Goal: Book appointment/travel/reservation

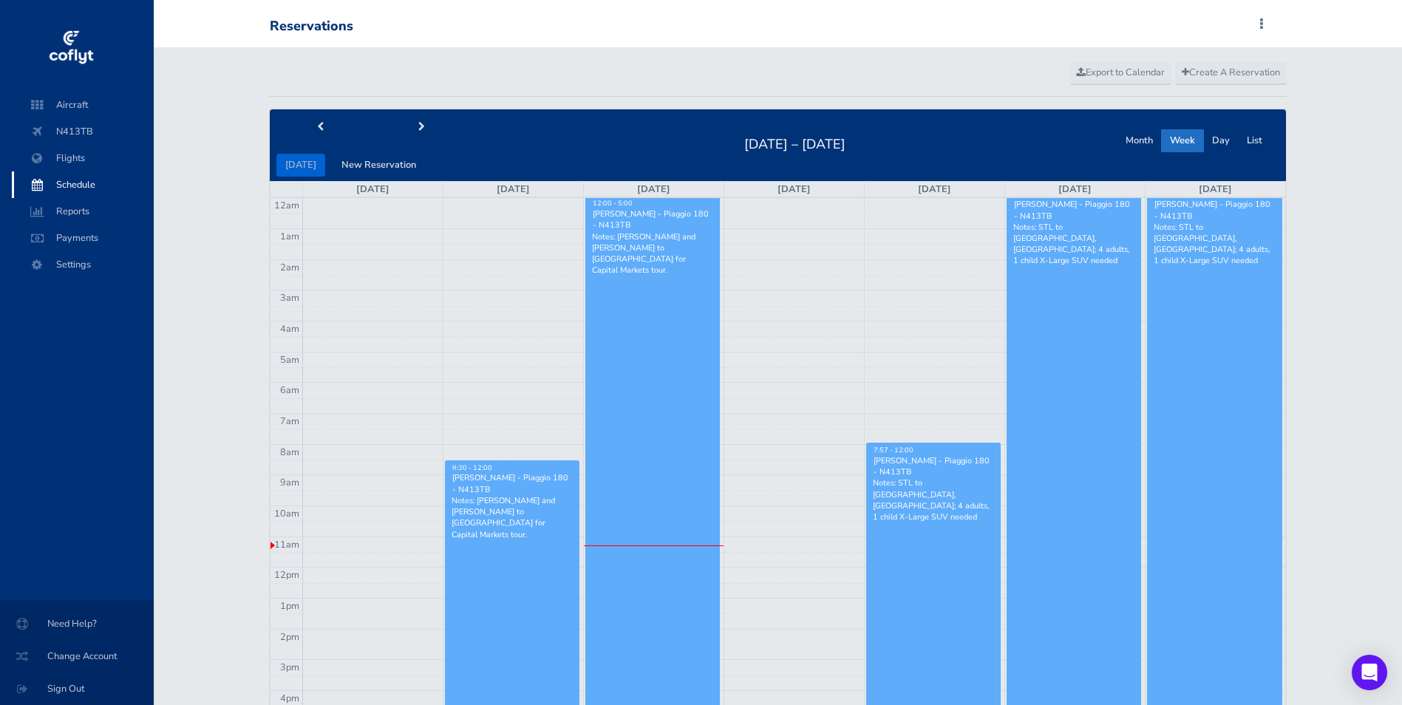
click at [424, 115] on div at bounding box center [371, 126] width 203 height 25
drag, startPoint x: 414, startPoint y: 141, endPoint x: 416, endPoint y: 134, distance: 7.7
click at [413, 141] on div "today New Reservation" at bounding box center [371, 145] width 203 height 62
click at [418, 126] on span "next" at bounding box center [421, 128] width 7 height 10
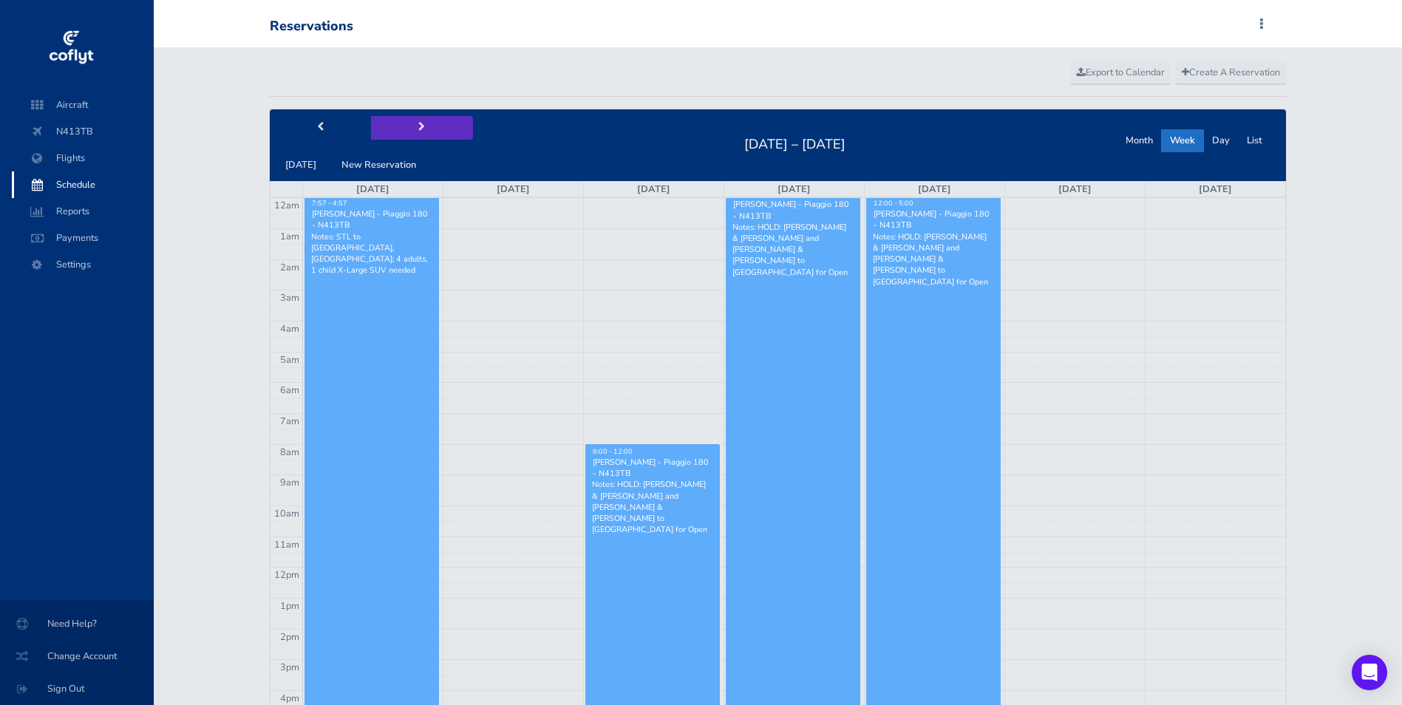
click at [418, 126] on span "next" at bounding box center [421, 128] width 7 height 10
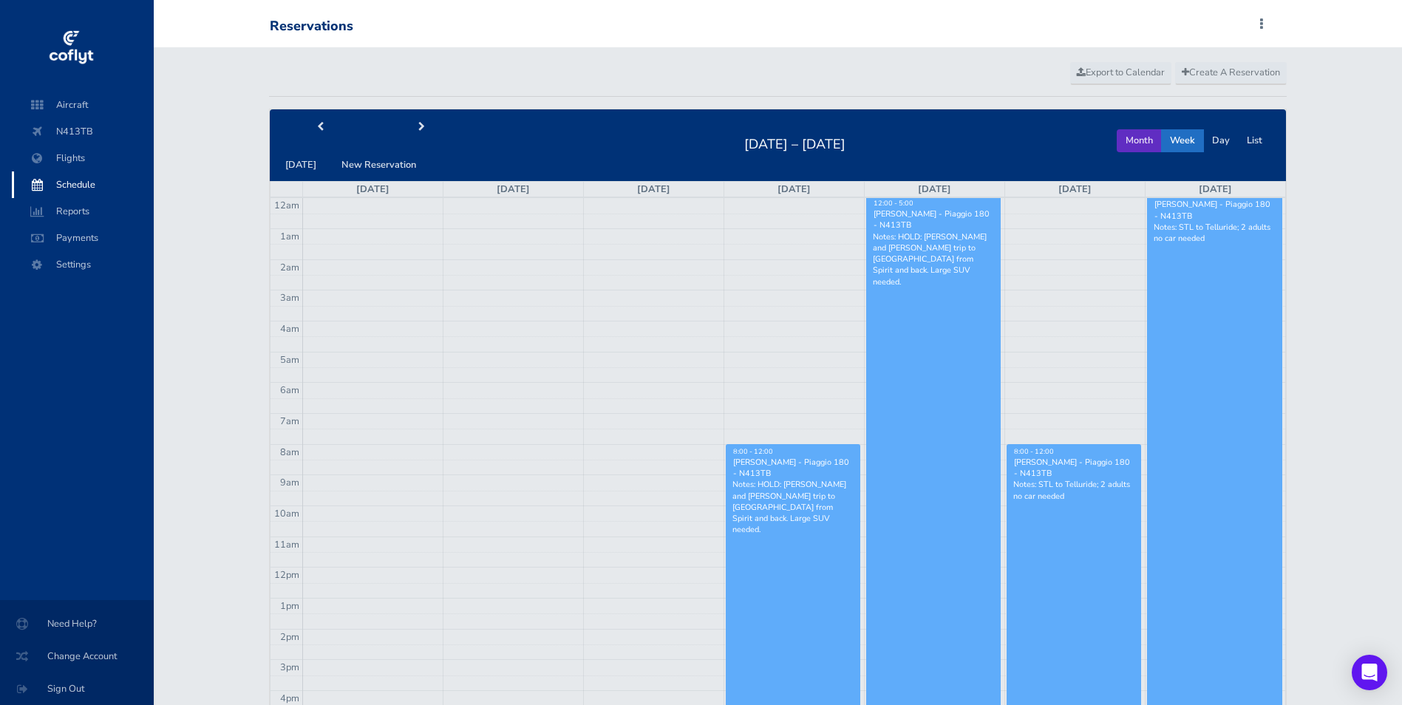
click at [1140, 139] on button "Month" at bounding box center [1139, 140] width 45 height 23
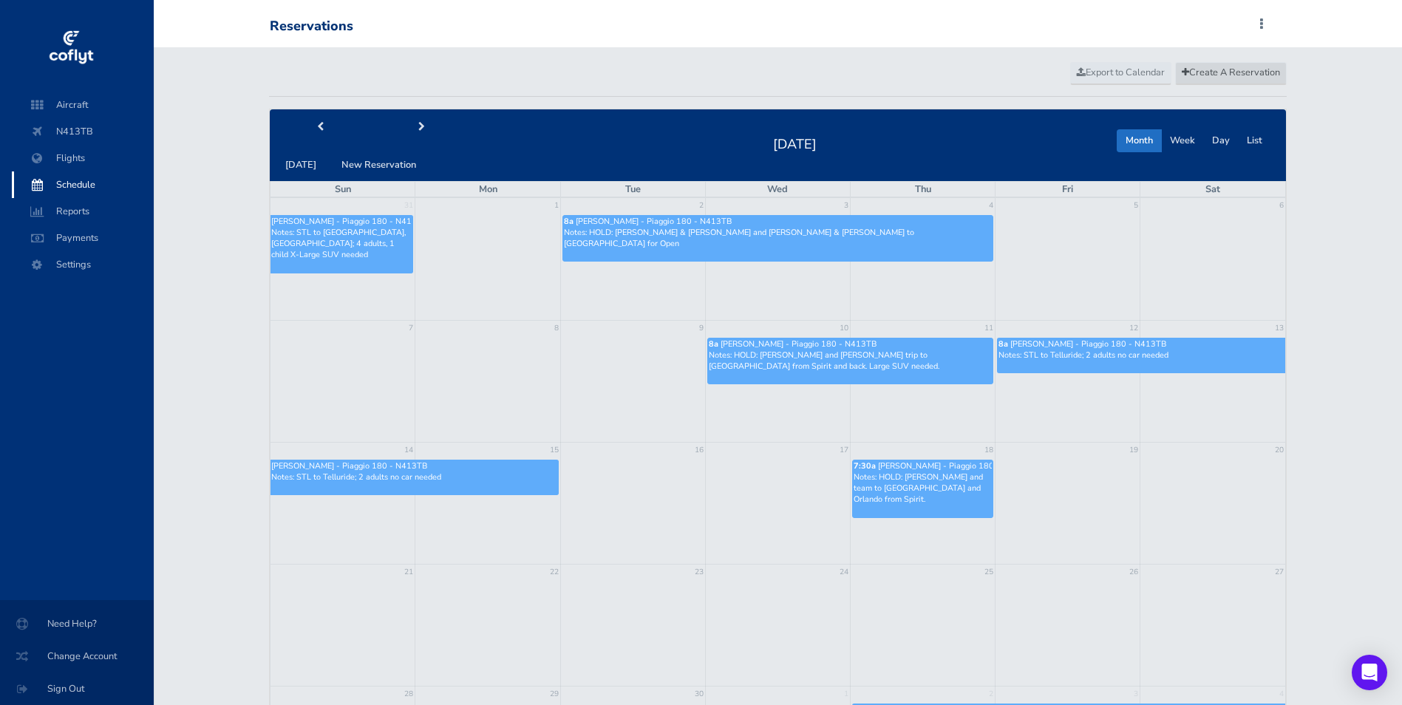
click at [1223, 67] on span "Create A Reservation" at bounding box center [1231, 72] width 98 height 13
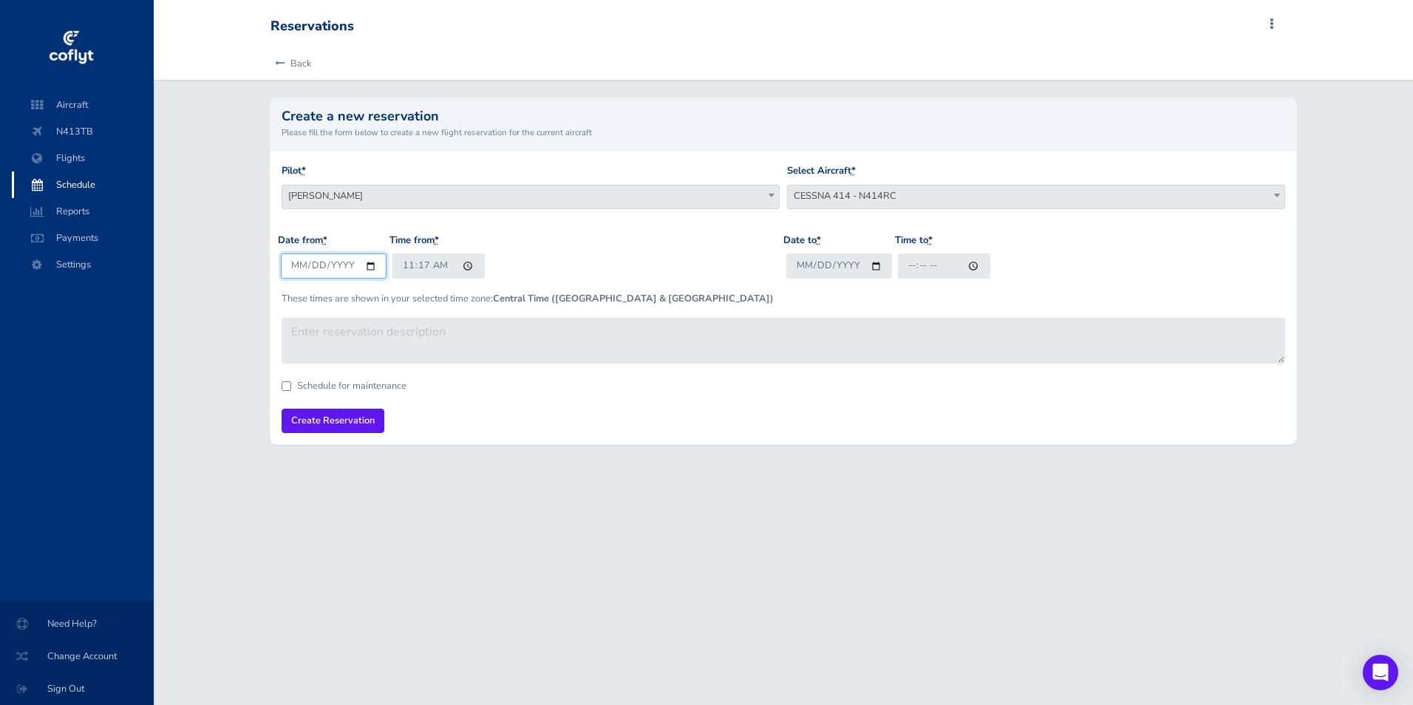
click at [368, 266] on input "2025-08-26" at bounding box center [334, 266] width 106 height 24
type input "2025-09-09"
click at [403, 265] on input "11:17" at bounding box center [439, 266] width 92 height 24
type input "08:00"
click at [807, 266] on input "Date to *" at bounding box center [840, 266] width 106 height 24
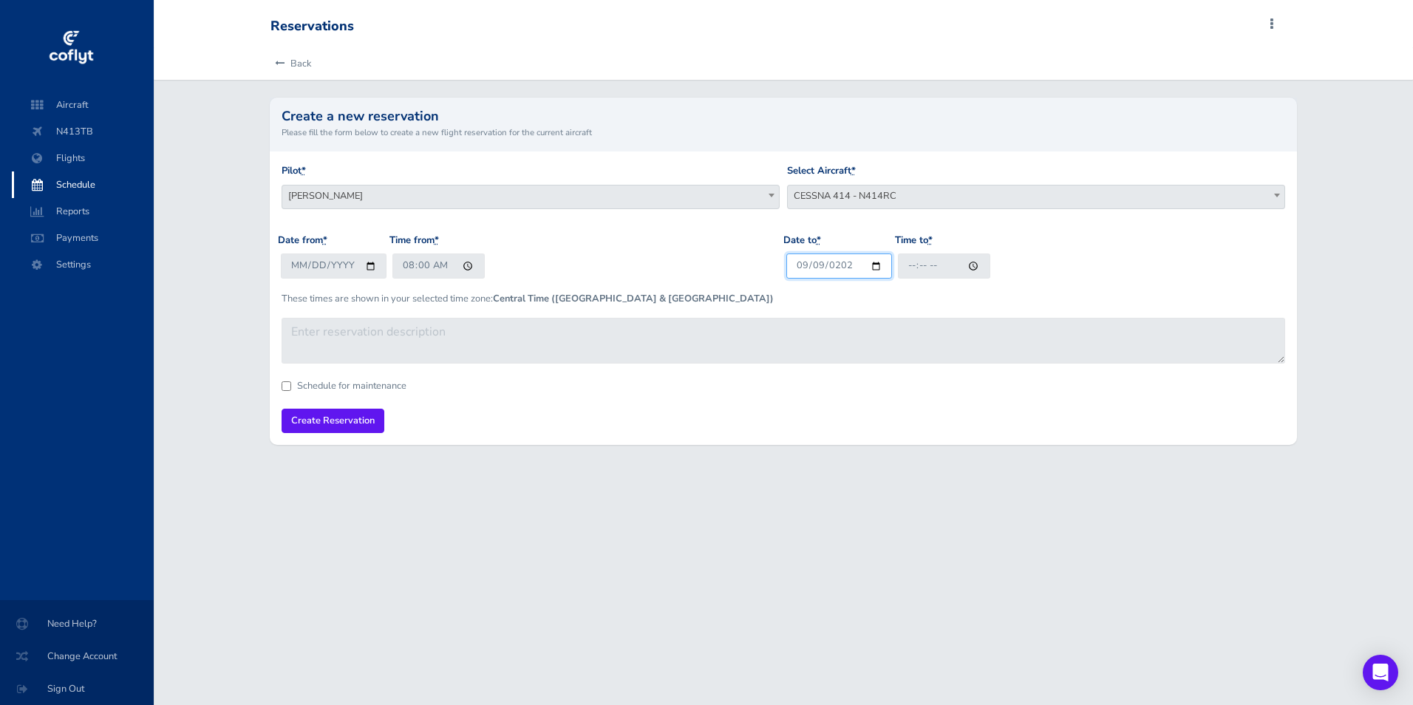
type input "2025-09-09"
click at [912, 262] on input "Time to *" at bounding box center [944, 266] width 92 height 24
type input "23:59"
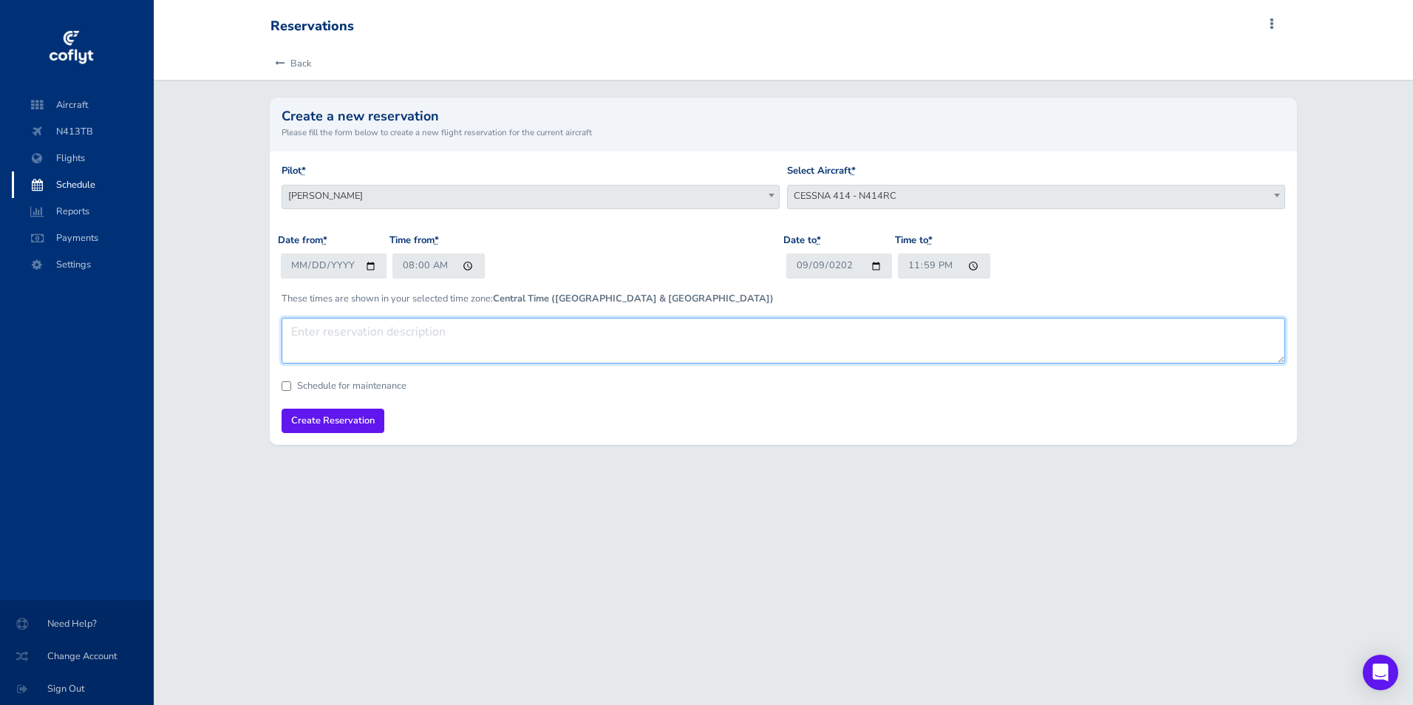
click at [845, 336] on textarea at bounding box center [784, 341] width 1004 height 46
type textarea "HOLD for Brandt to DC"
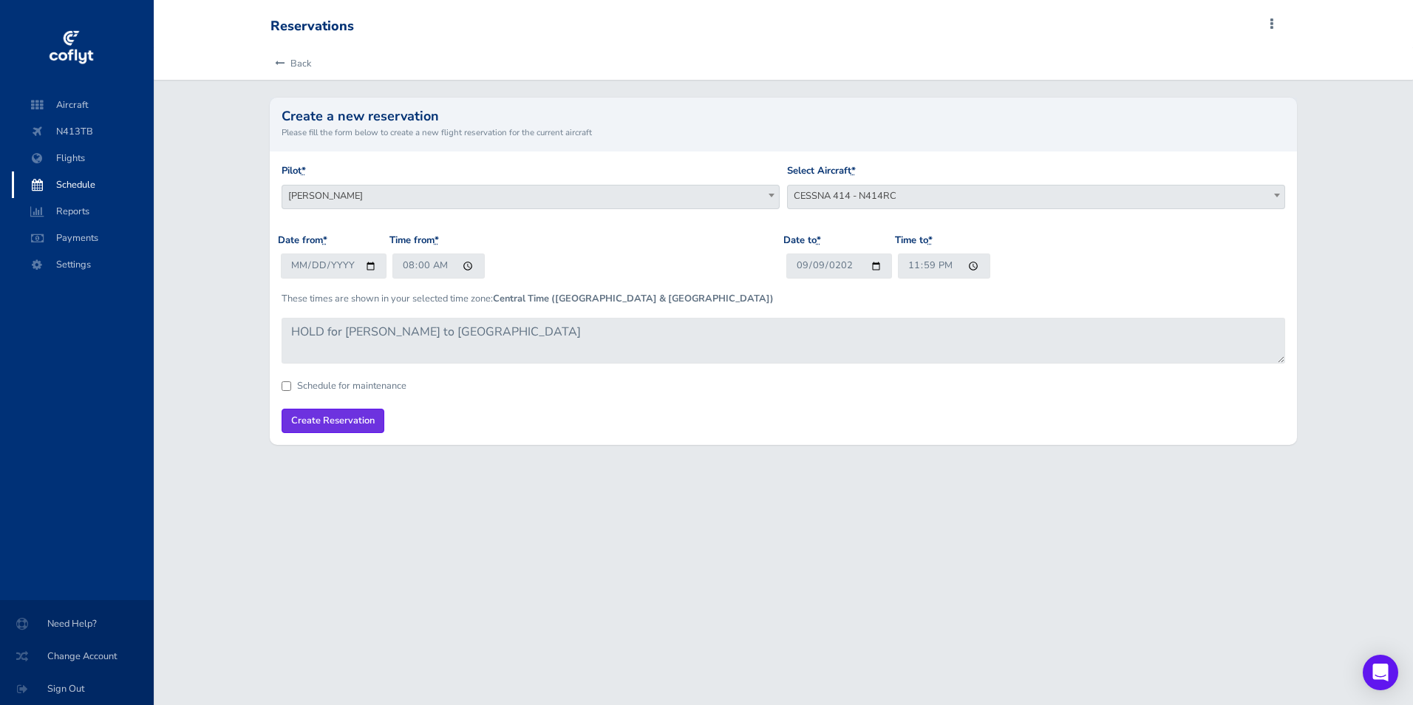
drag, startPoint x: 334, startPoint y: 419, endPoint x: 858, endPoint y: 406, distance: 524.3
click at [858, 406] on form "Pilot * Peter T Menke Brandt stiles Tim VanMatre Garrison Transportation (Amand…" at bounding box center [784, 298] width 1004 height 270
click at [878, 195] on span "CESSNA 414 - N414RC" at bounding box center [1036, 196] width 497 height 21
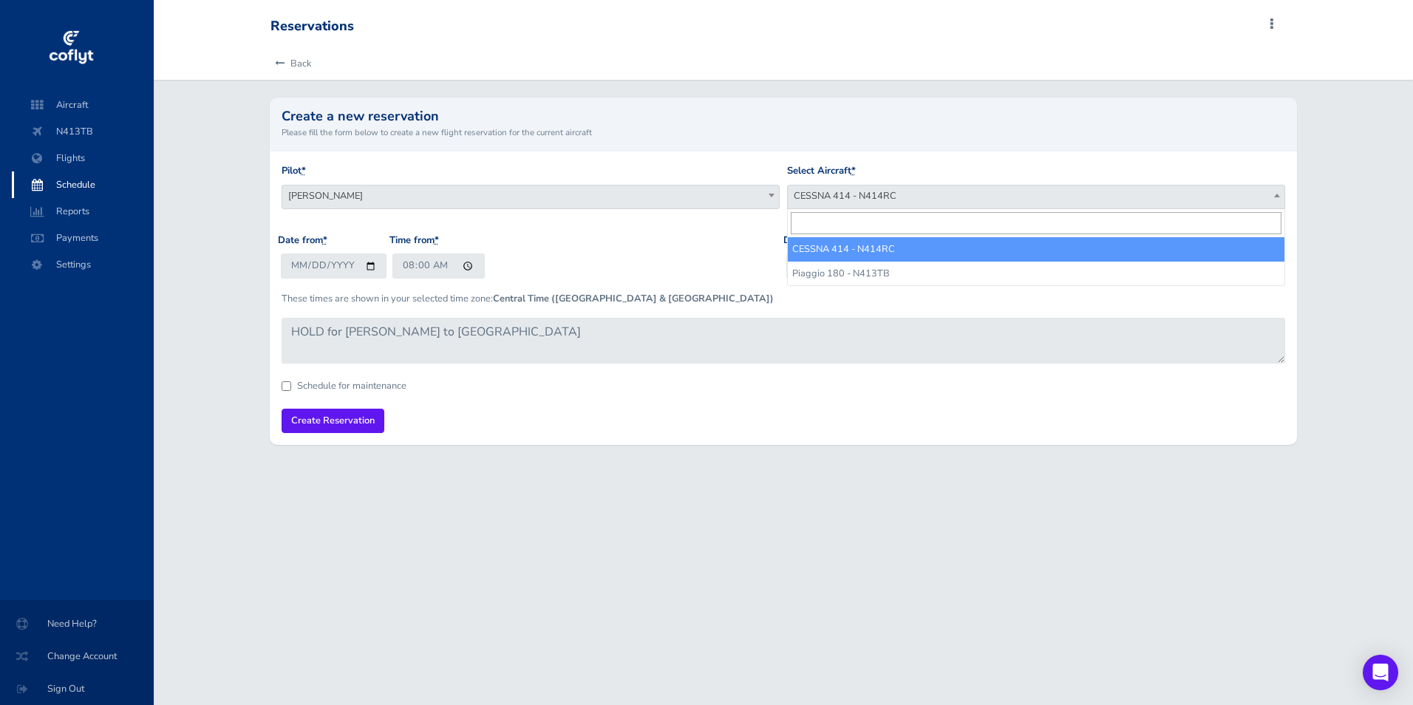
select select "3702"
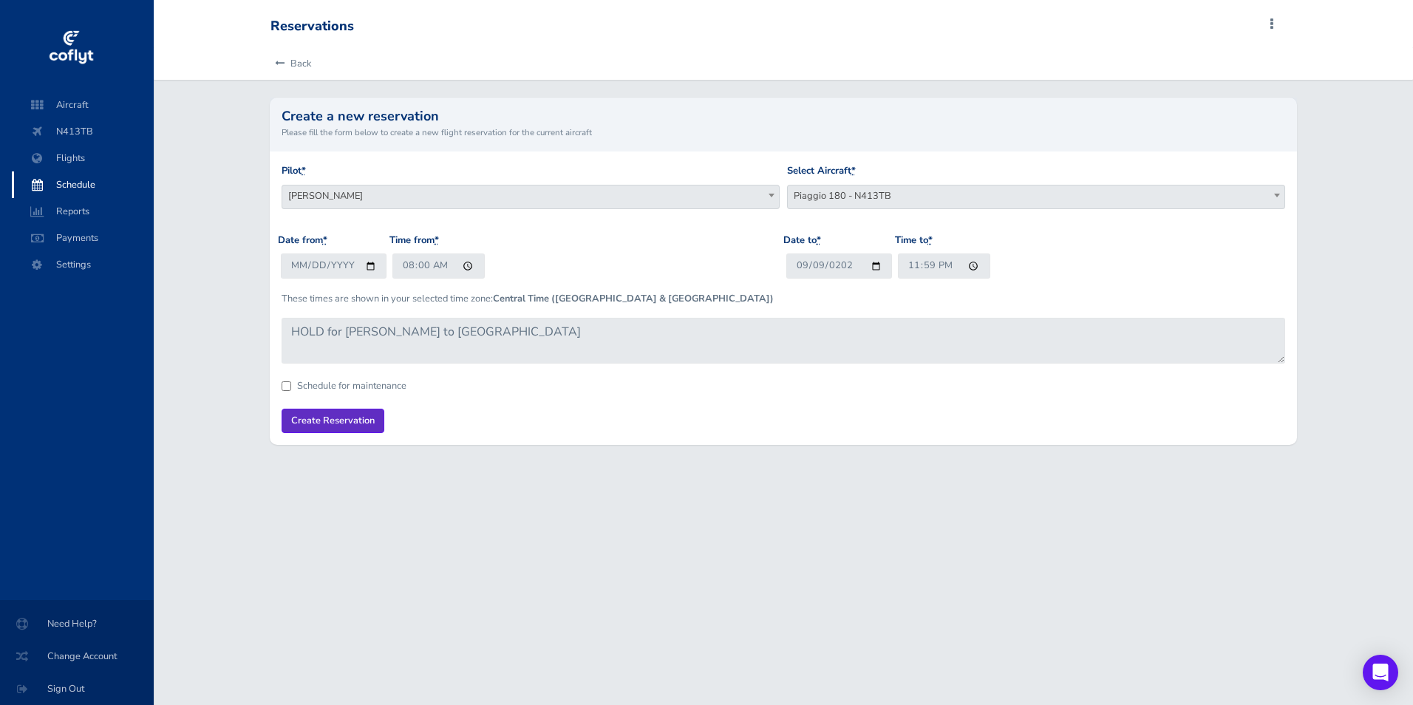
click at [307, 418] on input "Create Reservation" at bounding box center [333, 421] width 103 height 24
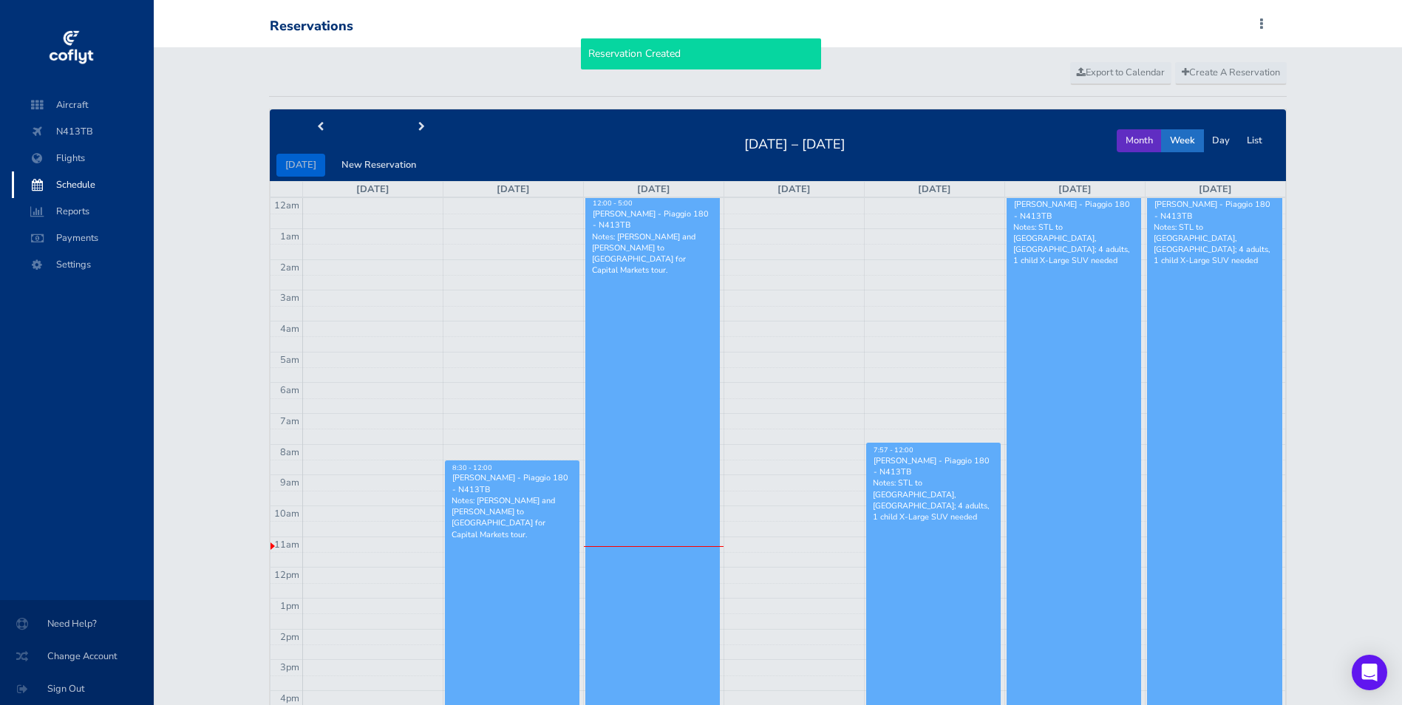
click at [1125, 139] on button "Month" at bounding box center [1139, 140] width 45 height 23
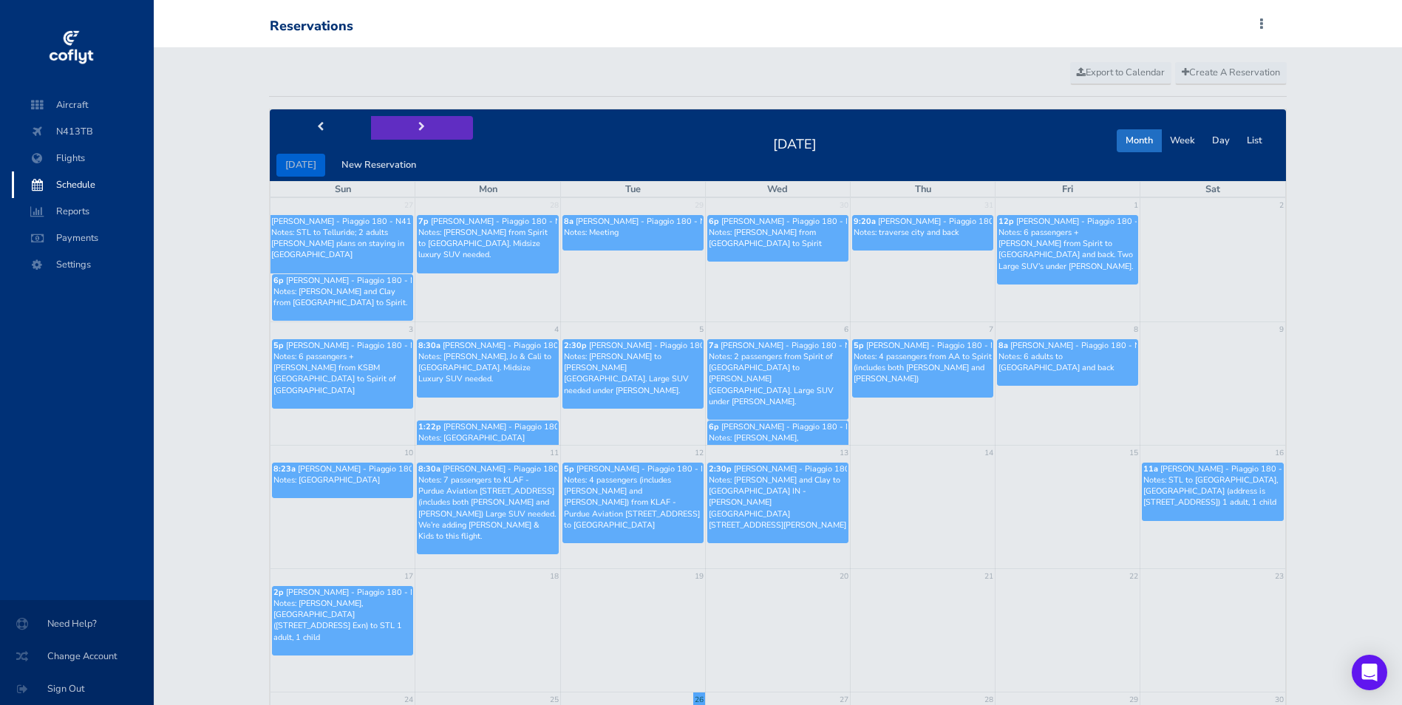
click at [417, 120] on button "next" at bounding box center [422, 127] width 102 height 23
